Goal: Check status: Check status

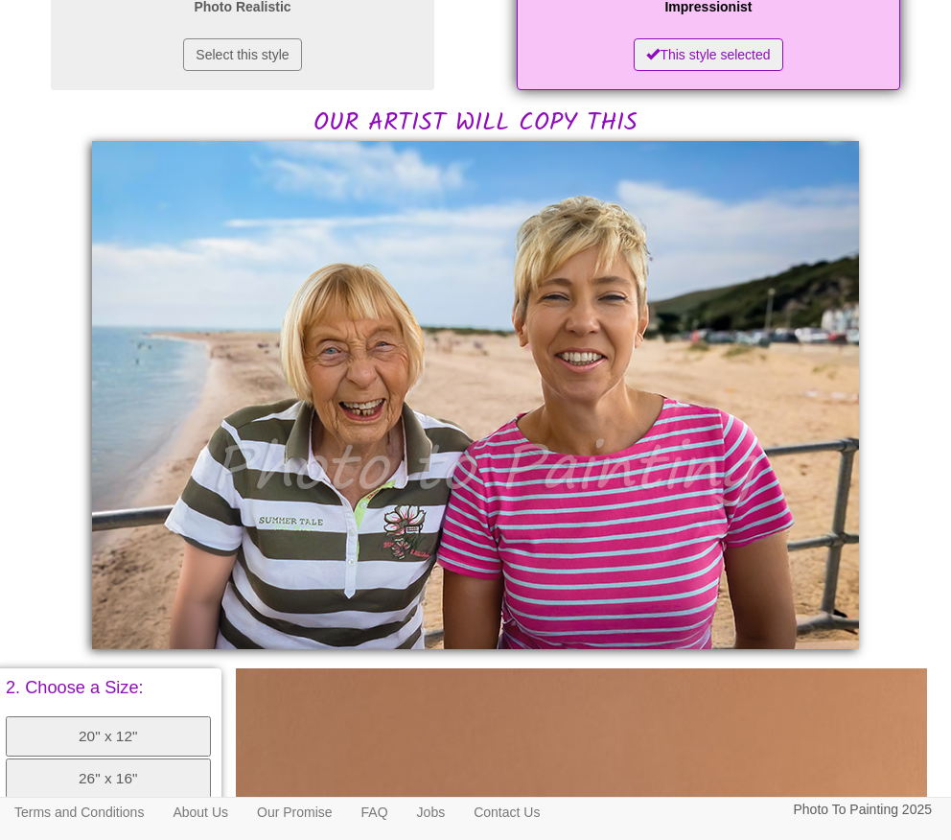
scroll to position [355, 0]
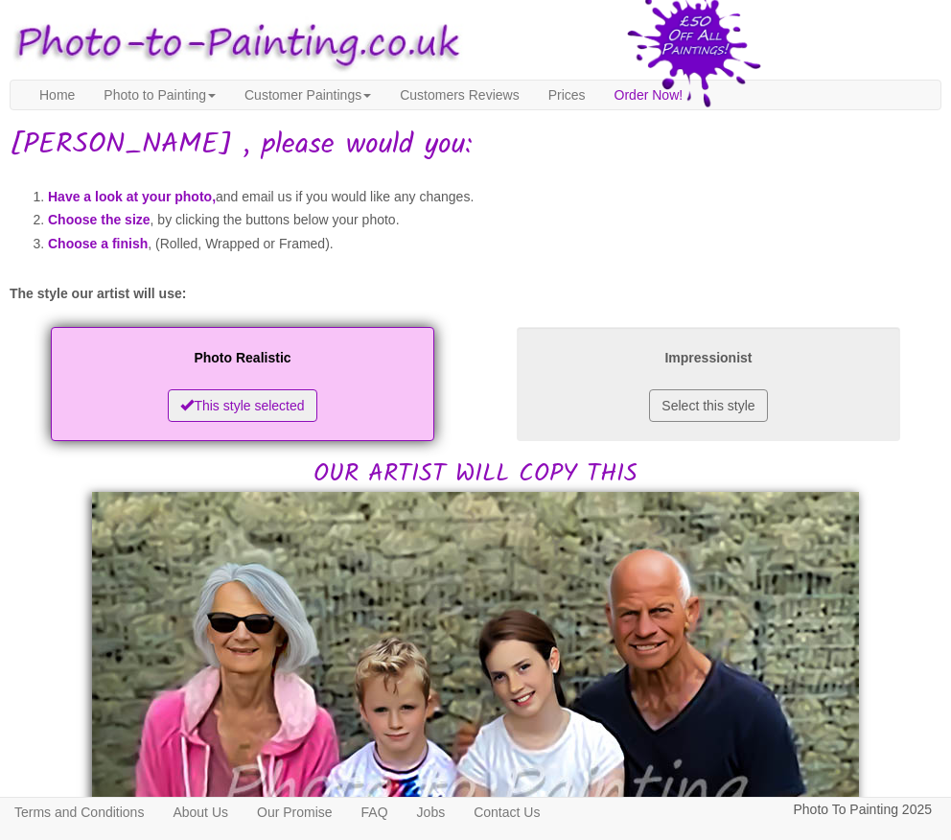
scroll to position [383, 0]
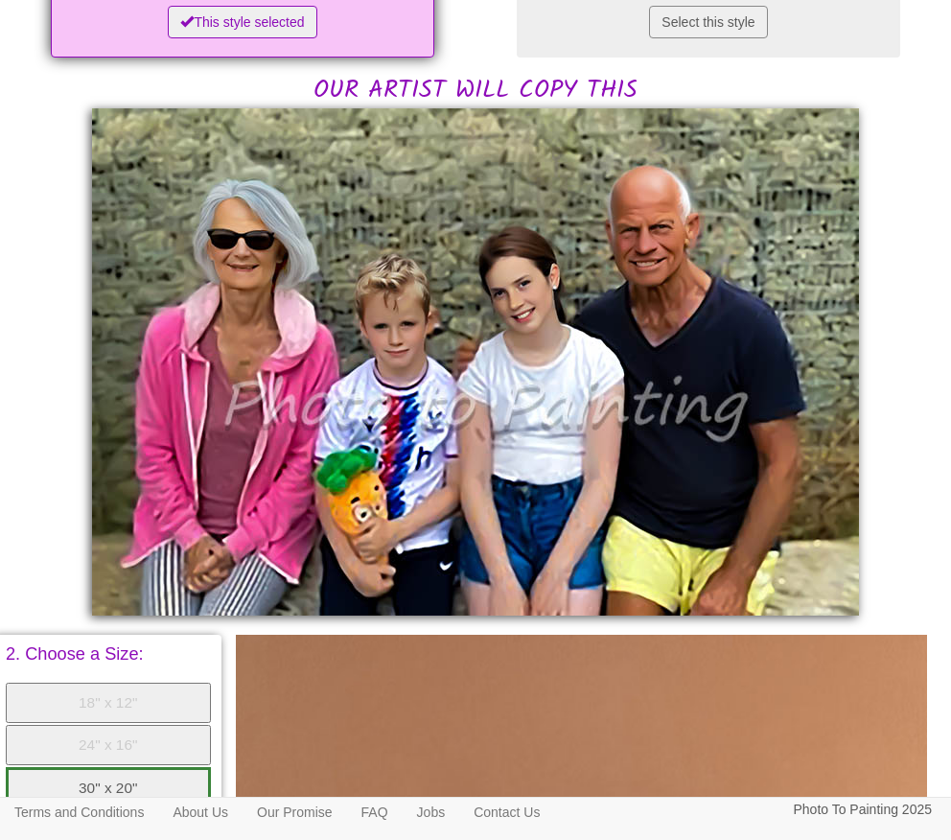
click at [492, 297] on img at bounding box center [475, 361] width 767 height 507
click at [58, 461] on div "Have a look at your photo, and email us if you would like any changes. Choose t…" at bounding box center [476, 540] width 932 height 1516
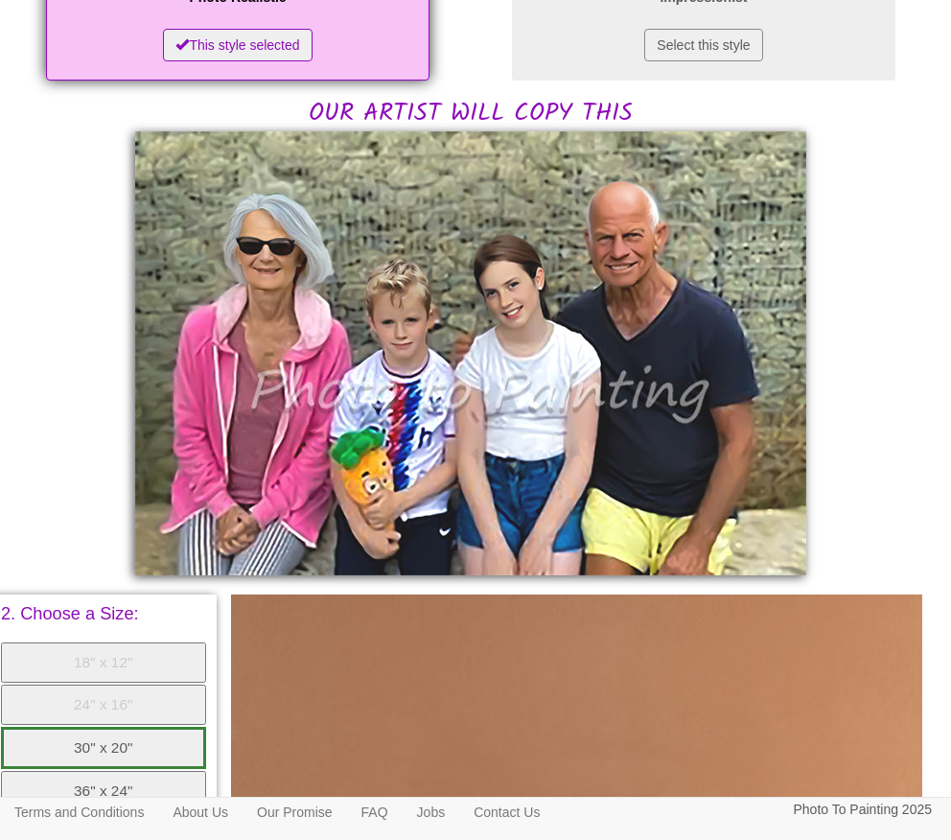
scroll to position [369, 5]
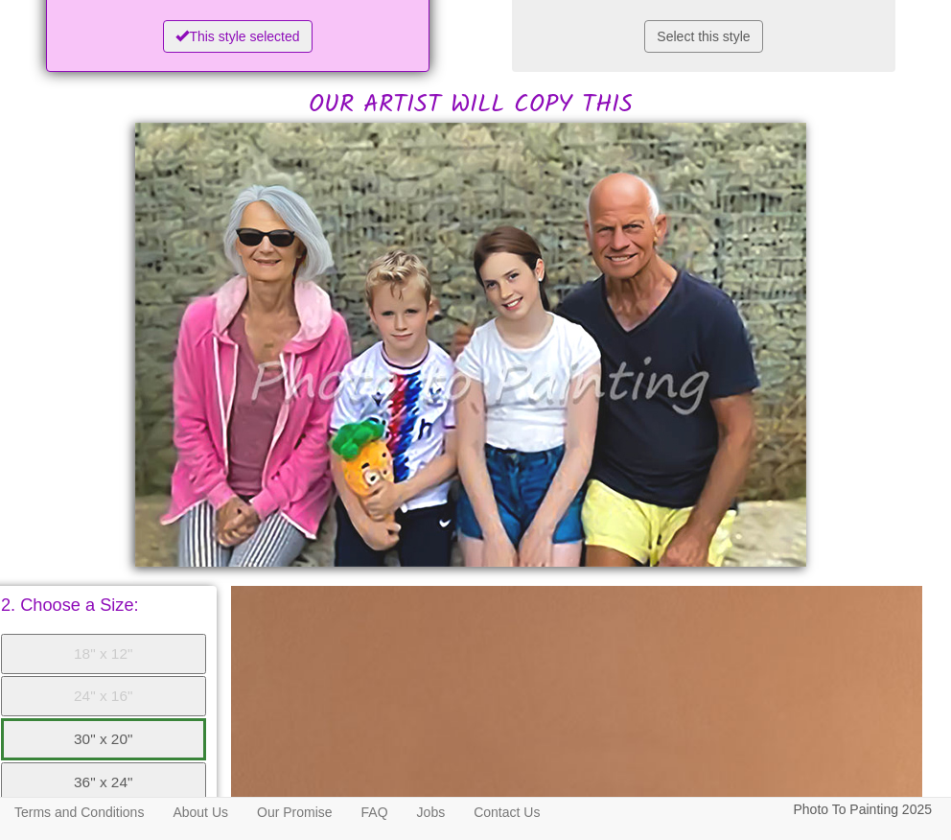
click at [111, 245] on div "Have a look at your photo, and email us if you would like any changes. Choose t…" at bounding box center [471, 523] width 932 height 1452
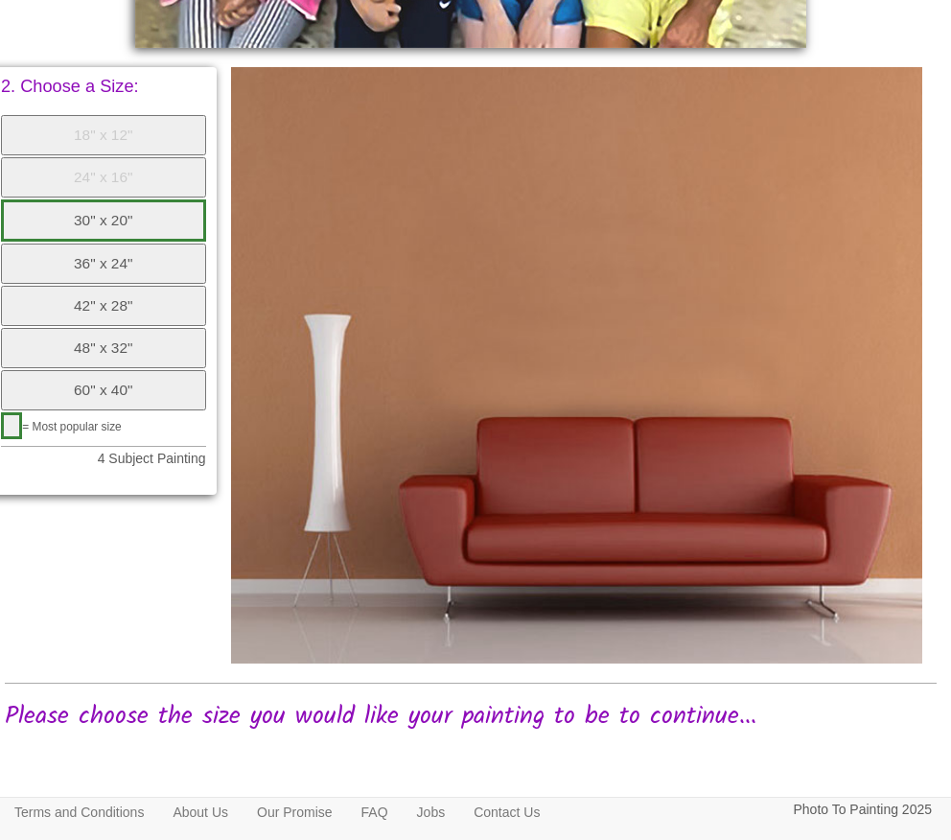
scroll to position [893, 5]
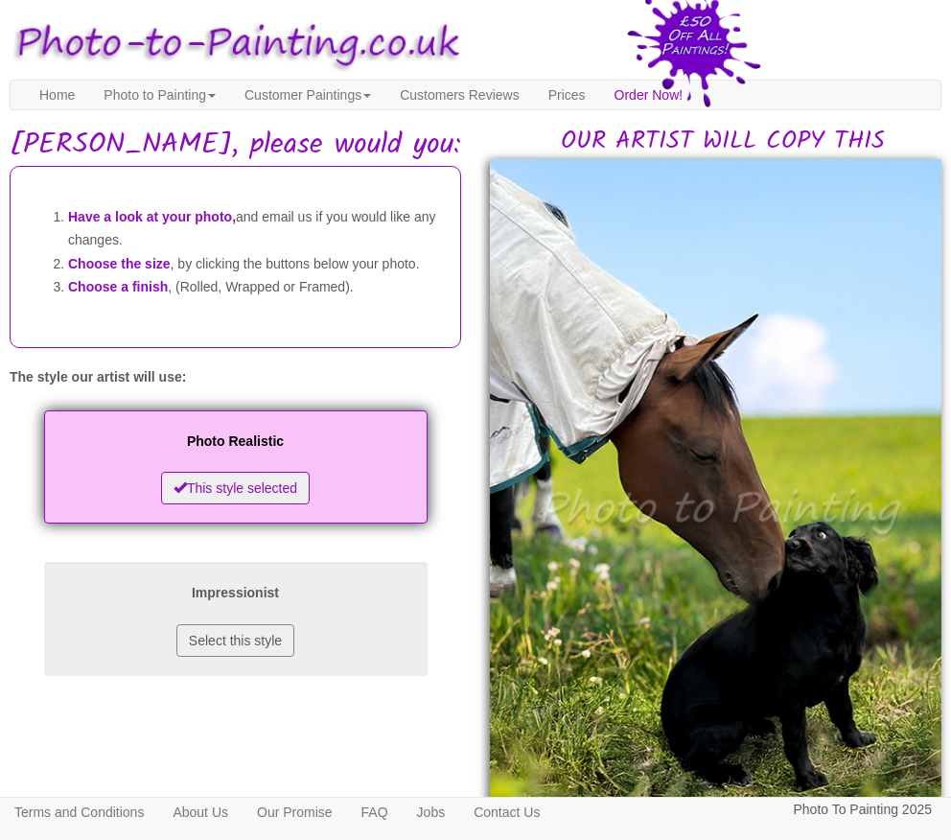
click at [682, 370] on img at bounding box center [716, 513] width 452 height 709
